Goal: Information Seeking & Learning: Learn about a topic

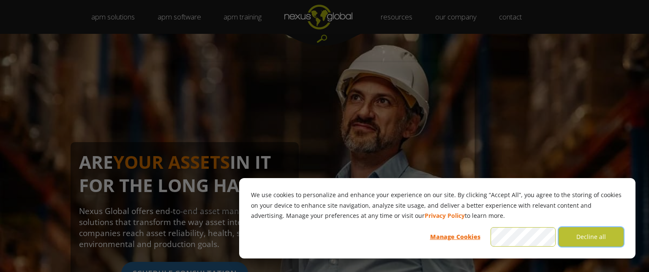
click at [592, 235] on button "Decline all" at bounding box center [591, 236] width 65 height 19
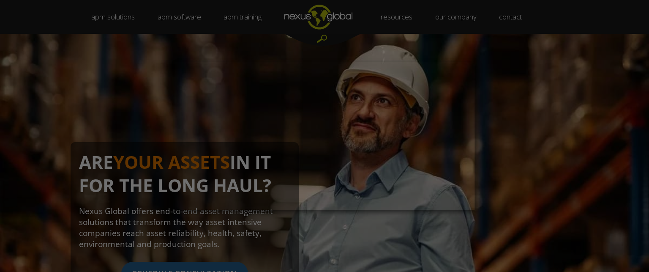
click at [539, 189] on div at bounding box center [327, 137] width 655 height 274
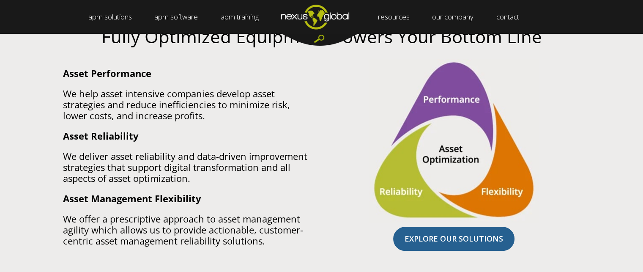
scroll to position [575, 0]
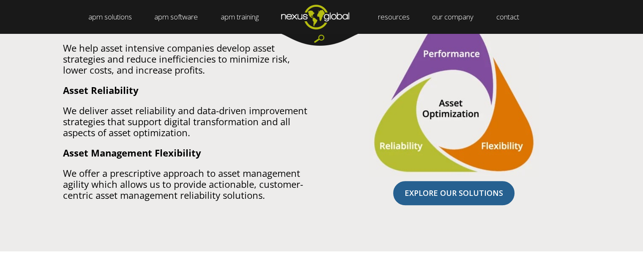
click at [601, 180] on div "Fully Optimized Equipment Powers Your Bottom Line Asset Performance We help ass…" at bounding box center [321, 95] width 643 height 313
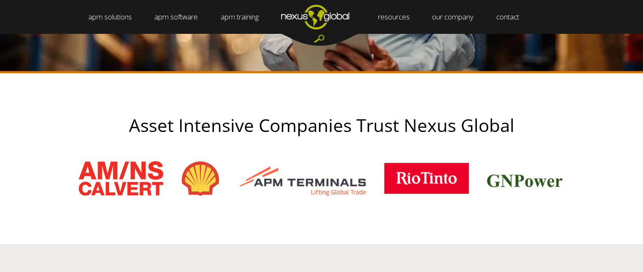
scroll to position [304, 0]
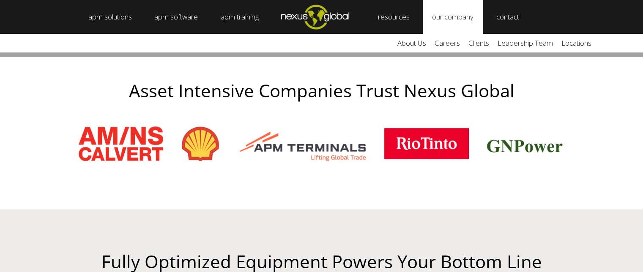
click at [446, 16] on link "our company" at bounding box center [453, 17] width 60 height 34
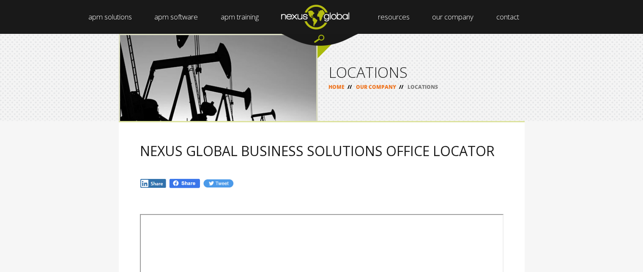
click at [605, 20] on html "apm solutions + Leadership Strategy Management Work Management Data Management …" at bounding box center [321, 136] width 643 height 272
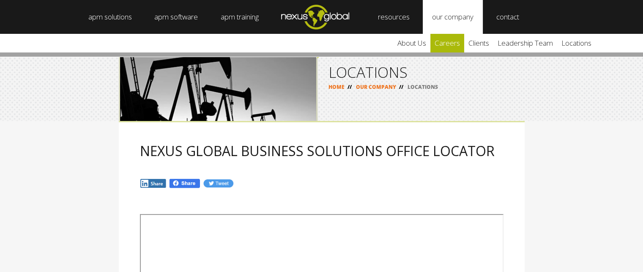
click at [459, 41] on link "careers" at bounding box center [447, 43] width 34 height 19
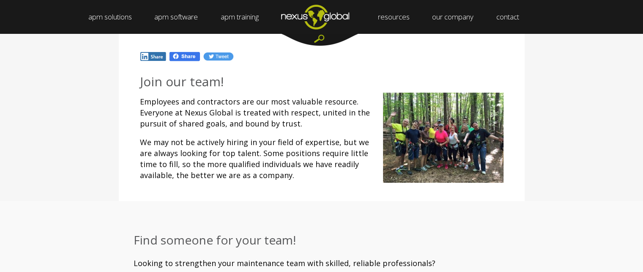
scroll to position [89, 0]
